Goal: Transaction & Acquisition: Purchase product/service

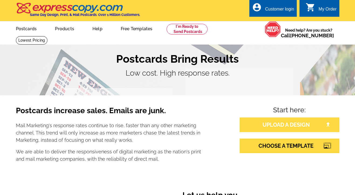
click at [256, 126] on link "UPLOAD A DESIGN" at bounding box center [290, 124] width 100 height 15
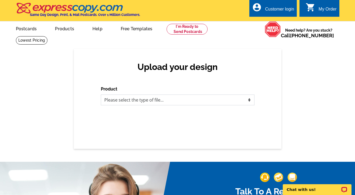
click at [159, 101] on select "Please select the type of file... Postcards Business Cards Letters and flyers G…" at bounding box center [178, 99] width 154 height 11
select select "1"
click at [101, 94] on select "Please select the type of file... Postcards Business Cards Letters and flyers G…" at bounding box center [178, 99] width 154 height 11
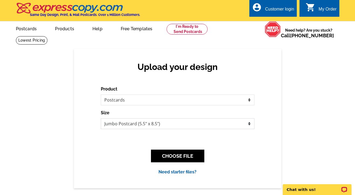
click at [214, 125] on select "Jumbo Postcard (5.5" x 8.5") Regular Postcard (4.25" x 5.6") Panoramic Postcard…" at bounding box center [178, 123] width 154 height 11
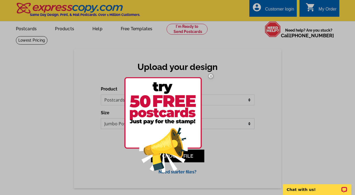
select select "1"
click at [101, 118] on select "Jumbo Postcard (5.5" x 8.5") Regular Postcard (4.25" x 5.6") Panoramic Postcard…" at bounding box center [178, 123] width 154 height 11
click at [171, 147] on img at bounding box center [163, 124] width 78 height 95
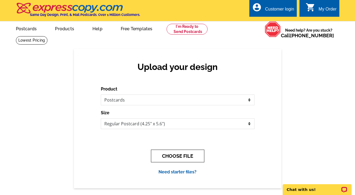
click at [175, 152] on button "CHOOSE FILE" at bounding box center [177, 155] width 53 height 13
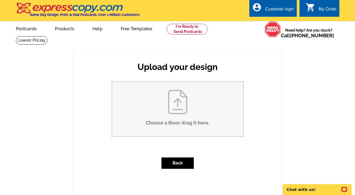
click at [168, 84] on input "Choose a file or drag it here ." at bounding box center [177, 109] width 131 height 54
type input "C:\fakepath\Thank you cards.png"
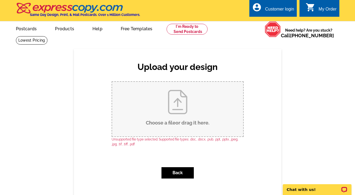
click at [179, 118] on input "Choose a file or drag it here ." at bounding box center [177, 109] width 131 height 54
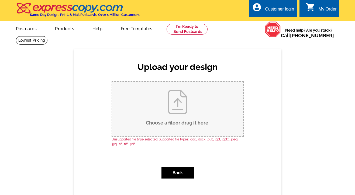
click at [167, 126] on input "Choose a file or drag it here ." at bounding box center [177, 109] width 131 height 54
click at [157, 113] on input "Choose a file or drag it here ." at bounding box center [177, 109] width 131 height 54
click at [213, 160] on div "Choose a file . Back" at bounding box center [178, 131] width 154 height 101
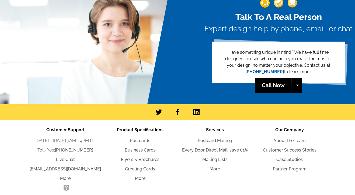
scroll to position [181, 0]
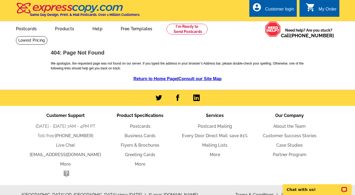
click at [229, 52] on h1 "404: Page Not Found" at bounding box center [178, 53] width 254 height 6
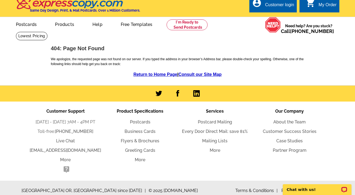
scroll to position [9, 0]
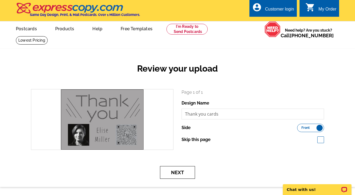
click at [182, 169] on button "Next" at bounding box center [177, 172] width 35 height 13
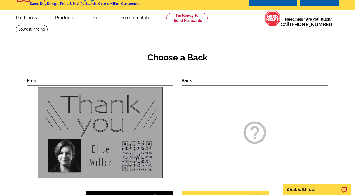
scroll to position [12, 0]
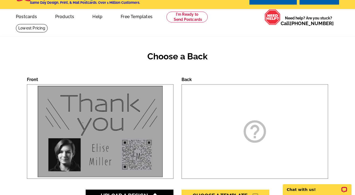
click at [135, 142] on img at bounding box center [100, 131] width 128 height 94
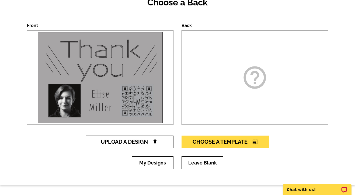
scroll to position [66, 0]
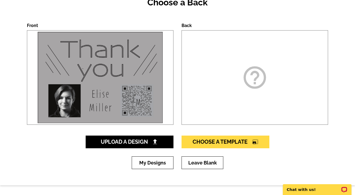
click at [147, 107] on img at bounding box center [100, 77] width 128 height 94
click at [162, 121] on img at bounding box center [100, 77] width 128 height 94
click at [153, 158] on link "My Designs" at bounding box center [153, 162] width 42 height 13
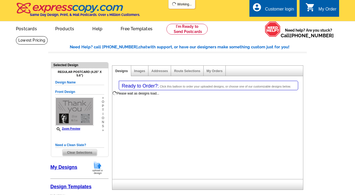
select select "1"
select select "back"
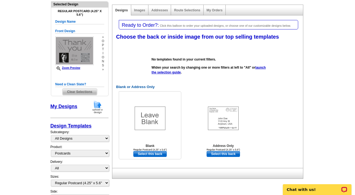
scroll to position [47, 0]
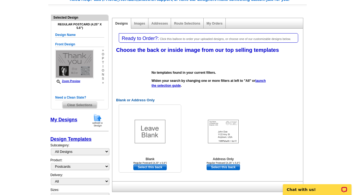
click at [142, 134] on img at bounding box center [150, 130] width 31 height 23
click at [152, 168] on link "Select this back" at bounding box center [149, 167] width 33 height 6
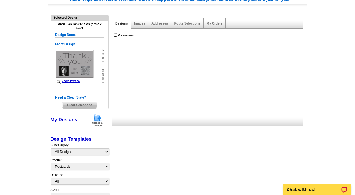
scroll to position [0, 0]
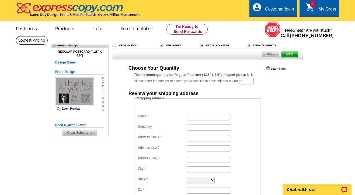
click at [39, 149] on main "Need Help? call [PHONE_NUMBER], chat with support, or have our designers make s…" at bounding box center [177, 145] width 355 height 218
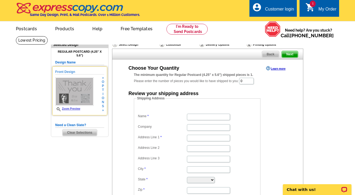
click at [76, 101] on img at bounding box center [74, 91] width 39 height 29
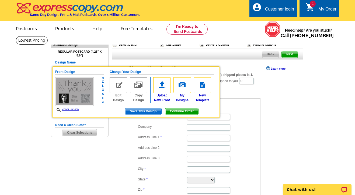
click at [74, 109] on link "Zoom Preview" at bounding box center [67, 109] width 24 height 3
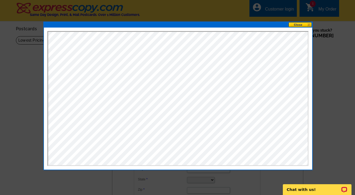
click at [300, 26] on button at bounding box center [301, 24] width 24 height 5
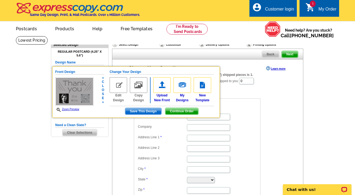
click at [175, 111] on span "Continue Order" at bounding box center [182, 111] width 33 height 6
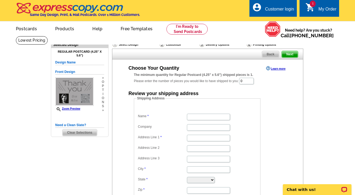
click at [298, 54] on span "Next" at bounding box center [290, 54] width 16 height 6
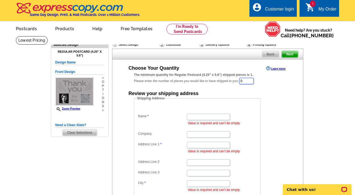
drag, startPoint x: 249, startPoint y: 81, endPoint x: 237, endPoint y: 82, distance: 12.4
click at [237, 82] on div "The minimum quantity for Regular Postcard (4.25" x 5.6") shipped pieces is 1. P…" at bounding box center [208, 78] width 148 height 12
type input "20"
click at [289, 56] on span "Next" at bounding box center [290, 54] width 16 height 6
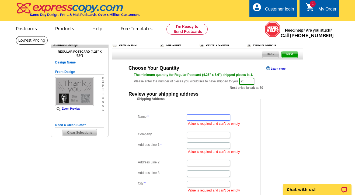
click at [222, 116] on input "Name" at bounding box center [208, 117] width 43 height 6
type input "Elise Miller"
type input "2123 East Ave Apt E"
type input "Rochester"
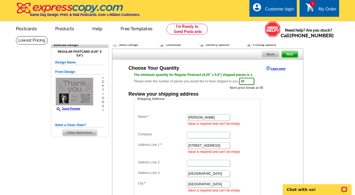
select select "NY"
type input "14610"
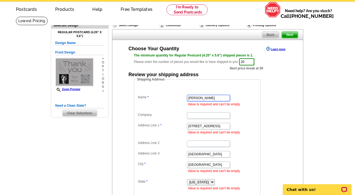
scroll to position [30, 0]
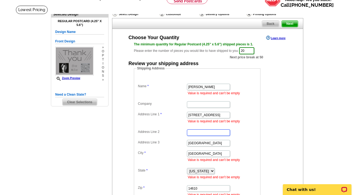
click at [203, 133] on input "Address Line 2" at bounding box center [208, 132] width 43 height 6
type input "e"
type input "E"
click at [180, 140] on label "Address Line 3" at bounding box center [162, 142] width 49 height 5
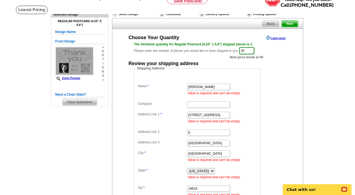
click at [187, 140] on input "Rochester" at bounding box center [208, 143] width 43 height 6
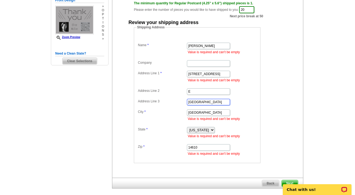
scroll to position [98, 0]
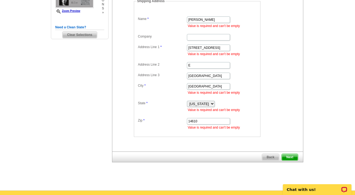
click at [287, 157] on span "Next" at bounding box center [290, 157] width 16 height 6
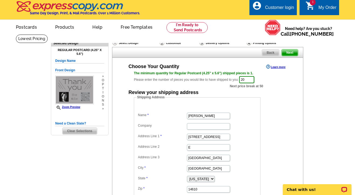
scroll to position [0, 0]
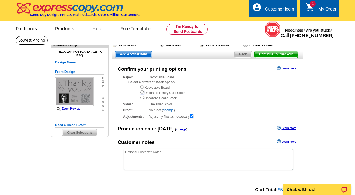
click at [142, 93] on input "radio" at bounding box center [143, 92] width 4 height 4
radio input "true"
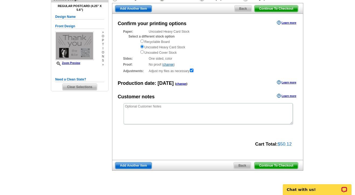
scroll to position [35, 0]
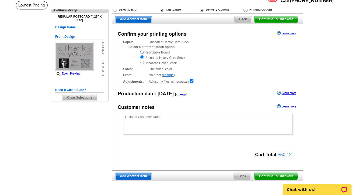
click at [143, 52] on input "radio" at bounding box center [143, 52] width 4 height 4
radio input "true"
click at [142, 57] on input "radio" at bounding box center [143, 57] width 4 height 4
radio input "true"
click at [142, 63] on input "radio" at bounding box center [143, 63] width 4 height 4
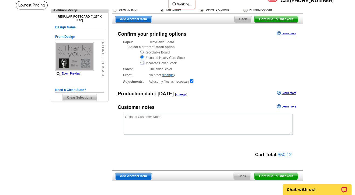
radio input "true"
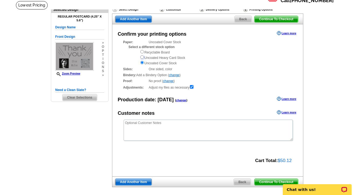
click at [143, 57] on input "radio" at bounding box center [143, 57] width 4 height 4
radio input "true"
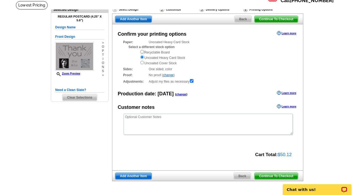
click at [143, 53] on input "radio" at bounding box center [143, 52] width 4 height 4
radio input "true"
click at [142, 60] on div "Recyclable Board Uncoated Heavy Card Stock Uncoated Cover Stock" at bounding box center [216, 57] width 153 height 16
click at [142, 61] on input "radio" at bounding box center [143, 63] width 4 height 4
radio input "true"
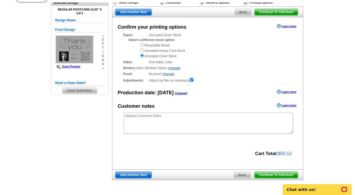
scroll to position [63, 0]
